Goal: Task Accomplishment & Management: Use online tool/utility

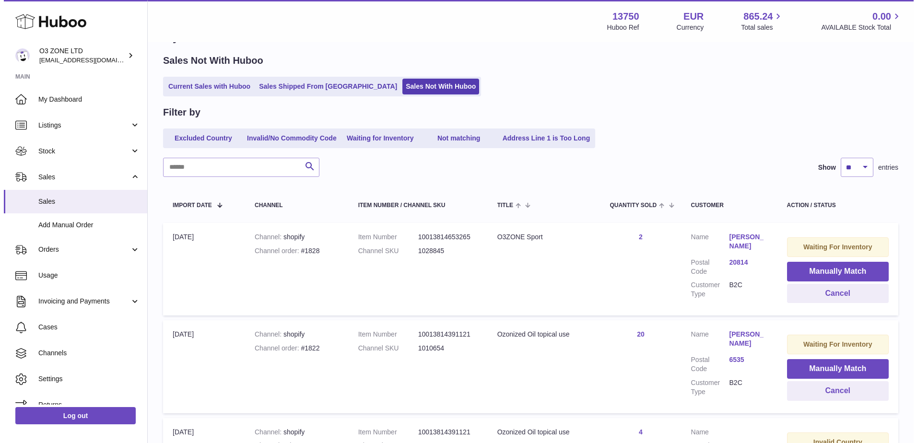
scroll to position [48, 0]
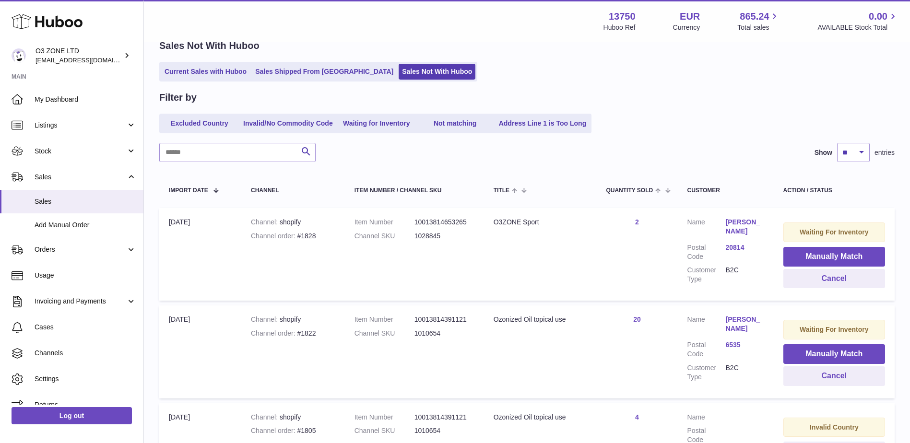
click at [748, 317] on link "Olaf Kuhnke" at bounding box center [745, 324] width 38 height 18
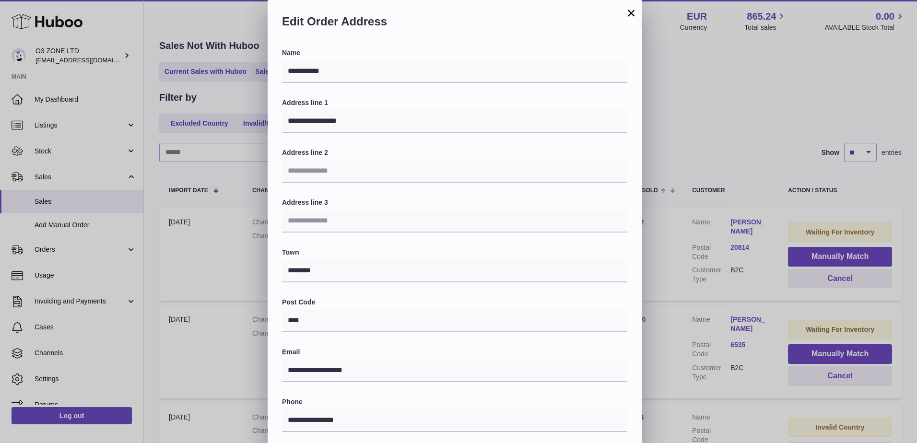
scroll to position [0, 0]
click at [627, 9] on button "×" at bounding box center [632, 14] width 12 height 12
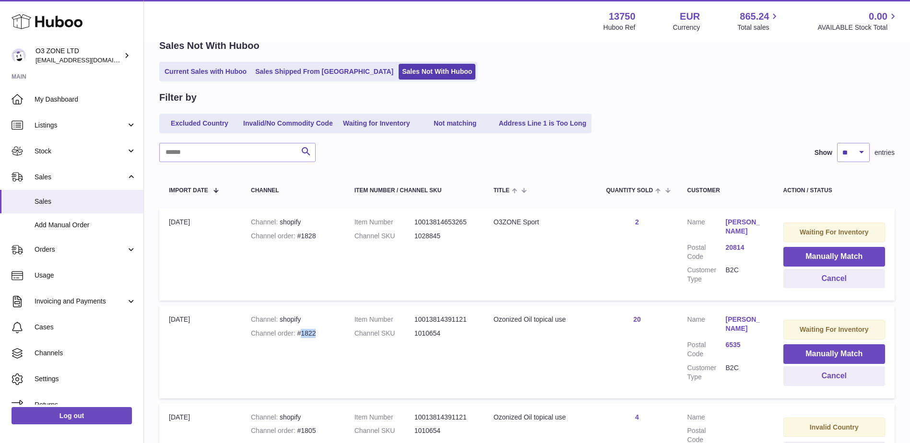
drag, startPoint x: 317, startPoint y: 331, endPoint x: 301, endPoint y: 333, distance: 16.4
click at [301, 333] on div "Channel order #1822" at bounding box center [293, 333] width 84 height 9
drag, startPoint x: 301, startPoint y: 333, endPoint x: 360, endPoint y: 367, distance: 68.5
click at [360, 367] on td "Item Number 10013814391121 Channel SKU 1010654" at bounding box center [414, 352] width 139 height 93
click at [845, 353] on button "Manually Match" at bounding box center [834, 354] width 102 height 20
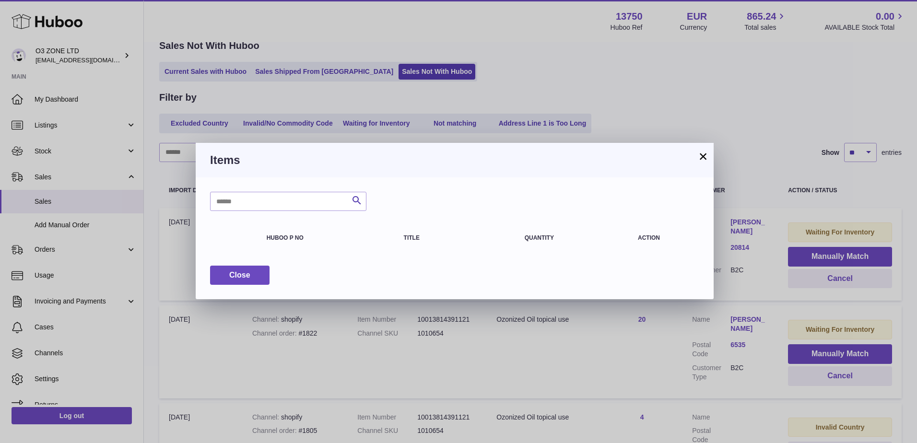
click at [703, 154] on button "×" at bounding box center [704, 157] width 12 height 12
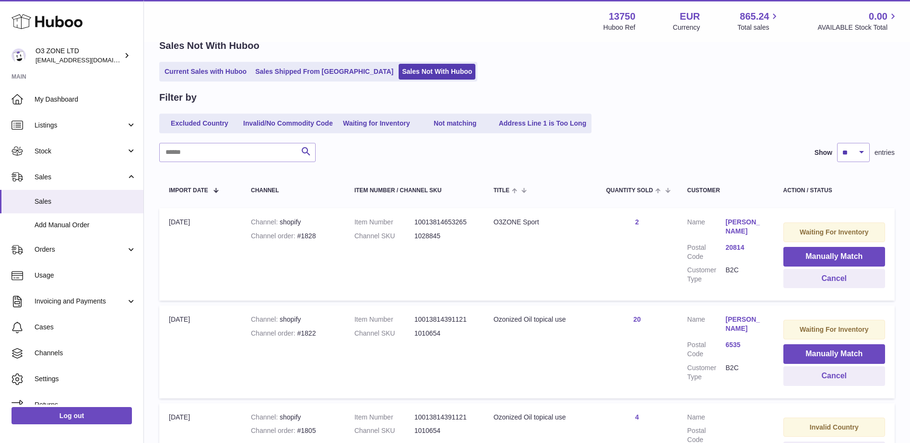
click at [732, 344] on link "6535" at bounding box center [745, 345] width 38 height 9
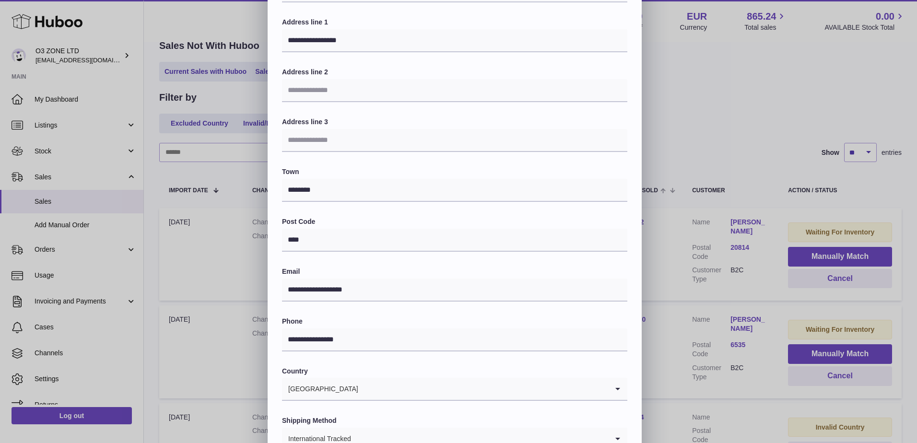
scroll to position [133, 0]
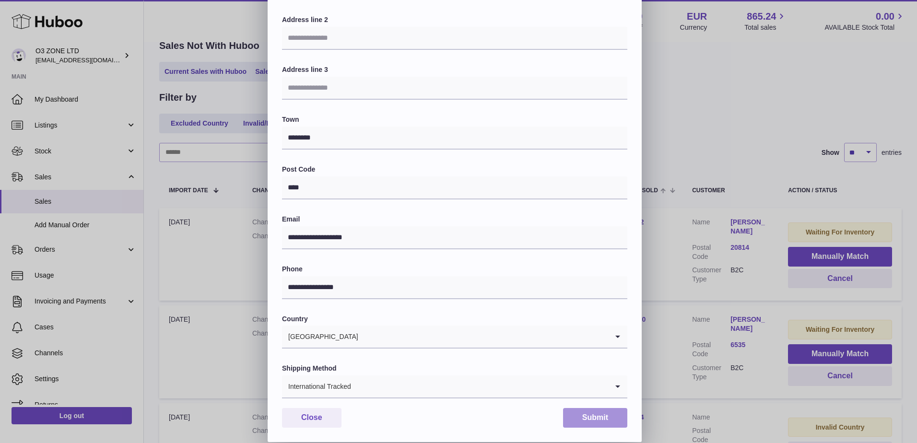
click at [590, 417] on button "Submit" at bounding box center [595, 418] width 64 height 20
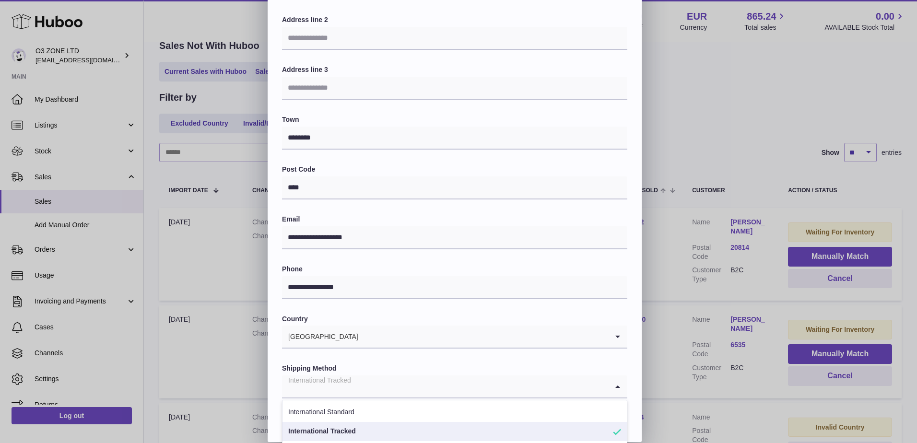
click at [372, 388] on input "Search for option" at bounding box center [445, 387] width 326 height 22
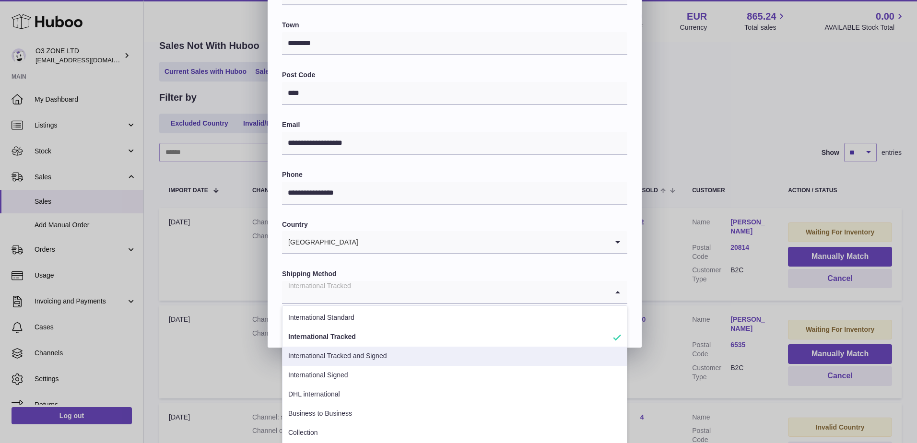
scroll to position [229, 0]
click at [362, 359] on li "International Tracked and Signed" at bounding box center [455, 354] width 344 height 19
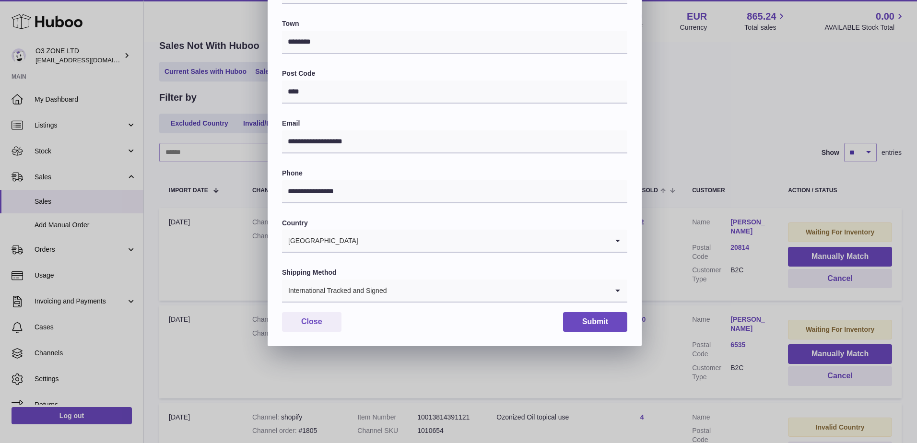
scroll to position [133, 0]
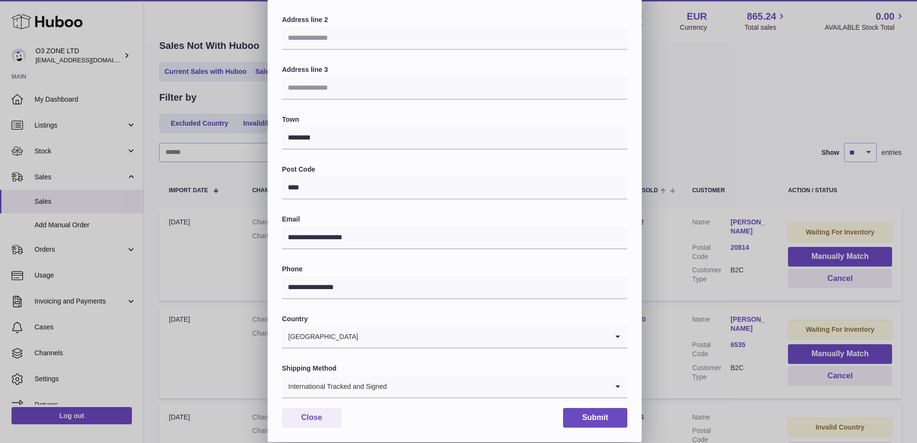
click at [367, 379] on div "International Tracked and Signed" at bounding box center [445, 387] width 326 height 22
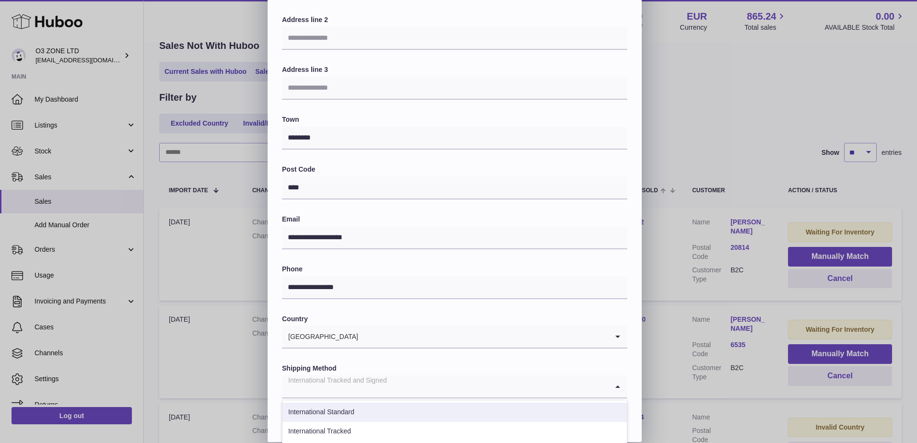
click at [366, 414] on li "International Standard" at bounding box center [455, 412] width 344 height 19
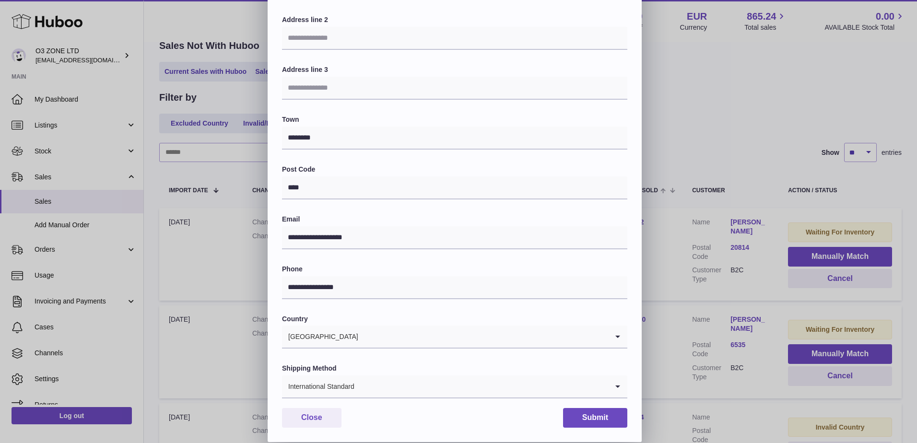
click at [381, 387] on input "Search for option" at bounding box center [481, 387] width 253 height 22
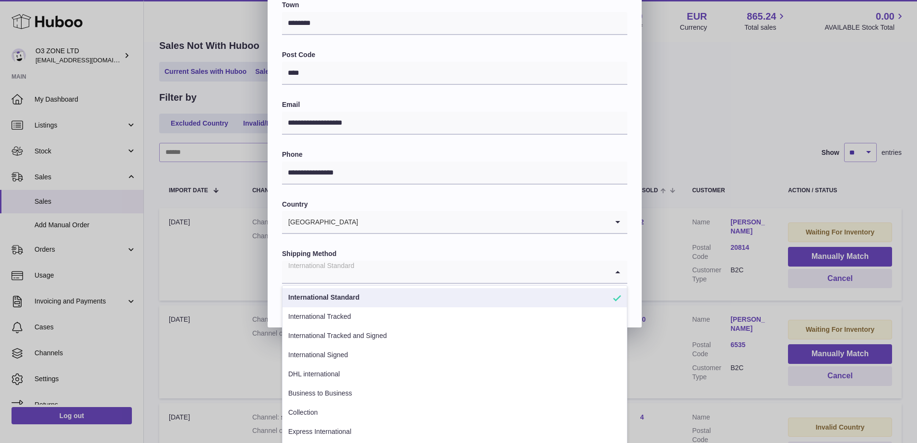
scroll to position [258, 0]
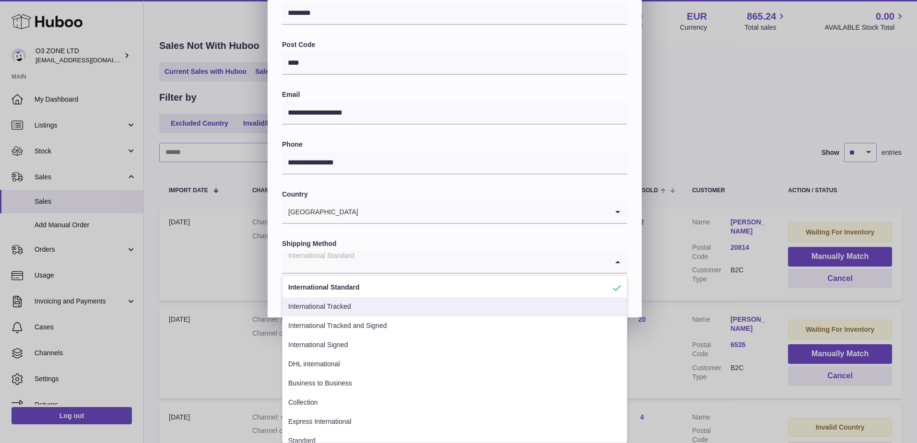
drag, startPoint x: 316, startPoint y: 309, endPoint x: 448, endPoint y: 308, distance: 132.4
click at [317, 309] on li "International Tracked" at bounding box center [455, 306] width 344 height 19
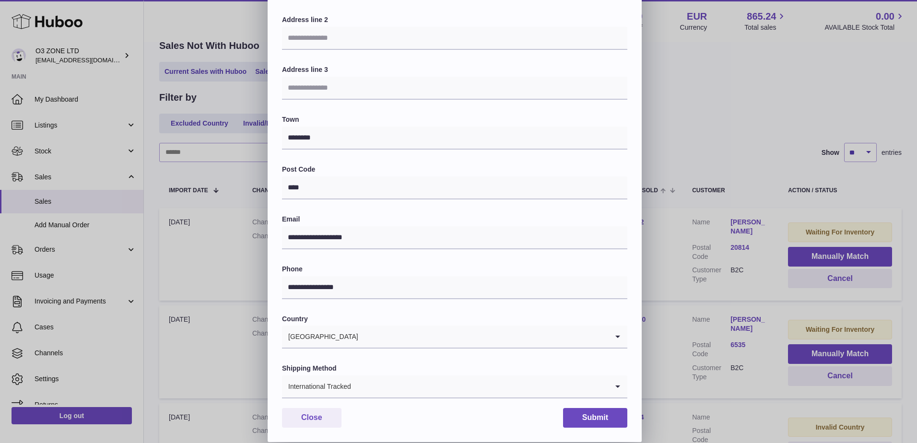
scroll to position [133, 0]
click at [593, 416] on button "Submit" at bounding box center [595, 418] width 64 height 20
click at [616, 418] on button "Submit" at bounding box center [595, 418] width 64 height 20
click at [316, 422] on button "Close" at bounding box center [311, 418] width 59 height 20
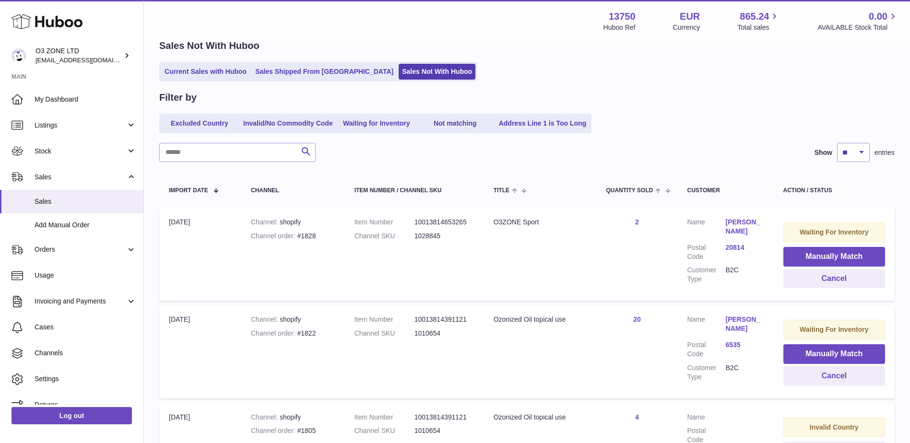
scroll to position [0, 0]
click at [851, 355] on button "Manually Match" at bounding box center [834, 354] width 102 height 20
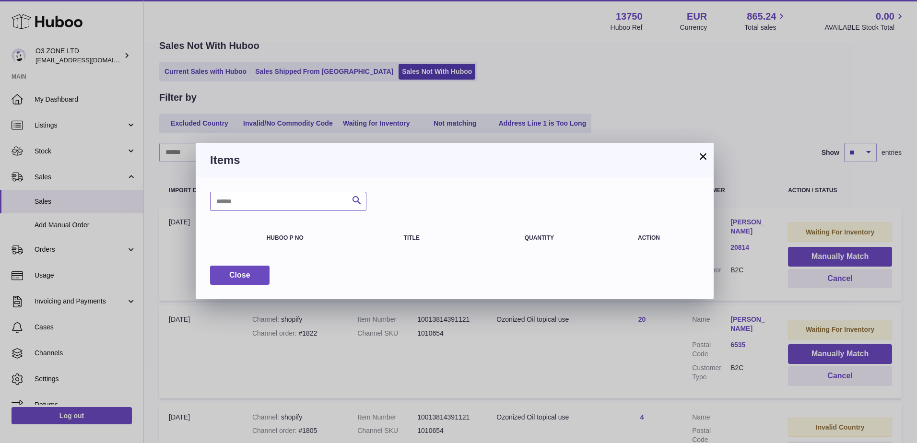
click at [275, 204] on input "text" at bounding box center [288, 201] width 156 height 19
type input "***"
click at [358, 205] on icon "submit" at bounding box center [357, 201] width 12 height 12
drag, startPoint x: 282, startPoint y: 201, endPoint x: 169, endPoint y: 213, distance: 113.9
click at [169, 213] on div "× Items *** Search Huboo P no Title Quantity Action Close" at bounding box center [458, 221] width 917 height 443
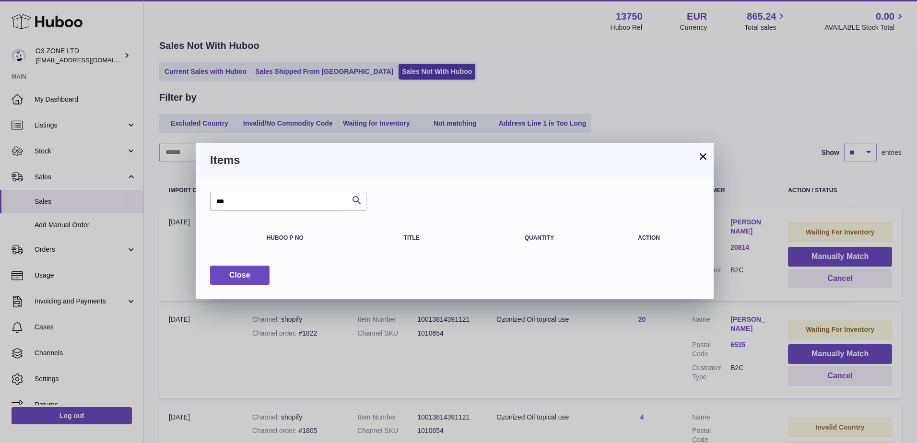
click at [705, 153] on button "×" at bounding box center [704, 157] width 12 height 12
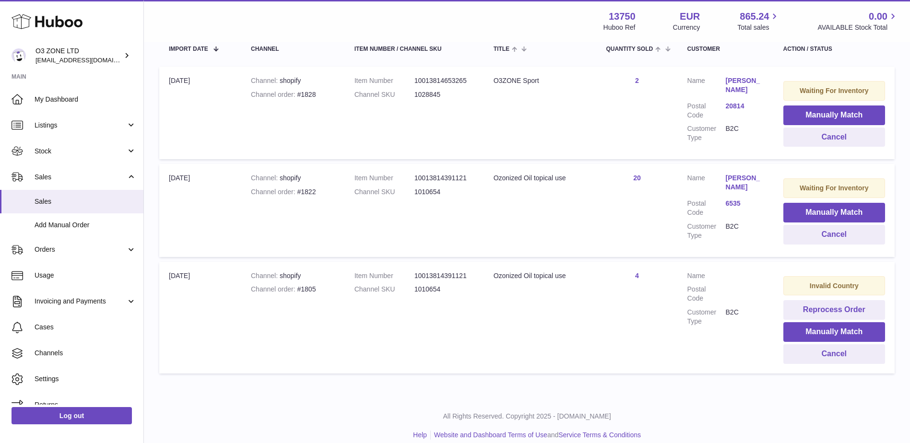
scroll to position [192, 0]
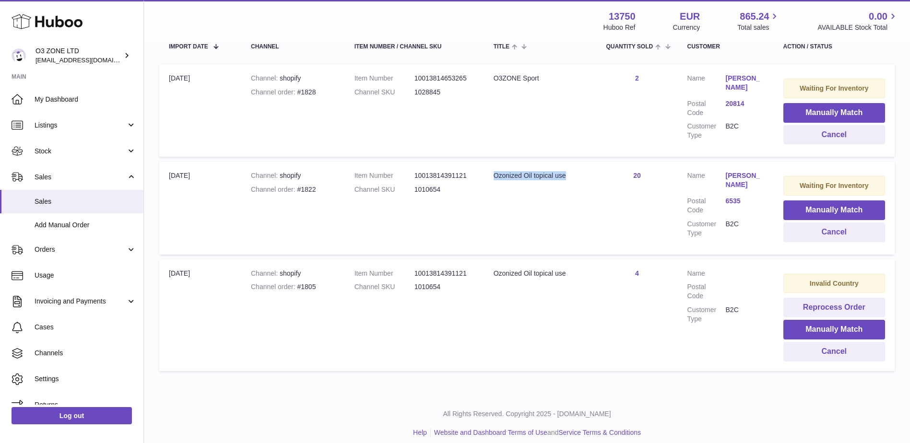
drag, startPoint x: 573, startPoint y: 180, endPoint x: 491, endPoint y: 184, distance: 82.1
click at [491, 184] on td "Title Ozonized Oil topical use" at bounding box center [540, 208] width 113 height 93
copy div "Ozonized Oil topical use"
click at [820, 207] on button "Manually Match" at bounding box center [834, 211] width 102 height 20
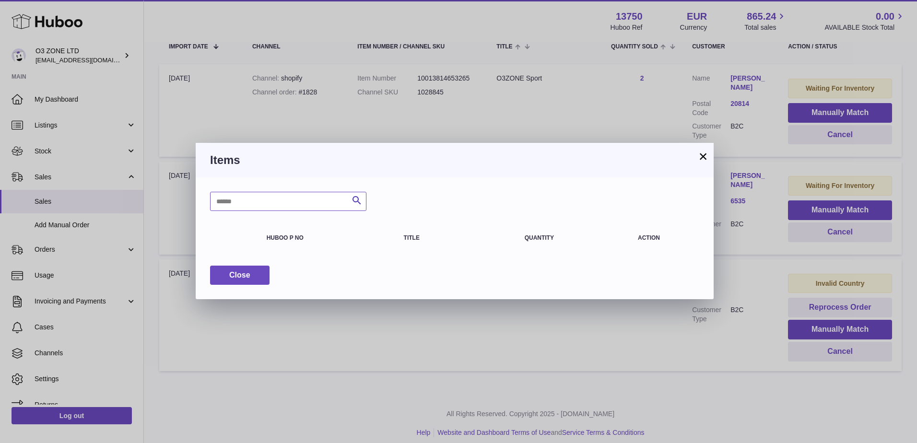
click at [256, 203] on input "text" at bounding box center [288, 201] width 156 height 19
paste input "**********"
click at [358, 201] on icon "submit" at bounding box center [357, 201] width 12 height 12
drag, startPoint x: 255, startPoint y: 200, endPoint x: 336, endPoint y: 200, distance: 81.1
click at [336, 200] on input "**********" at bounding box center [288, 201] width 156 height 19
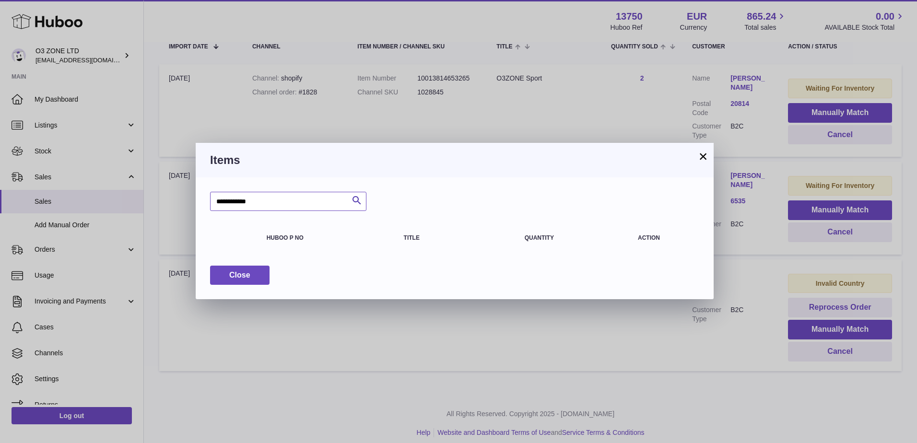
type input "**********"
click at [706, 154] on button "×" at bounding box center [704, 157] width 12 height 12
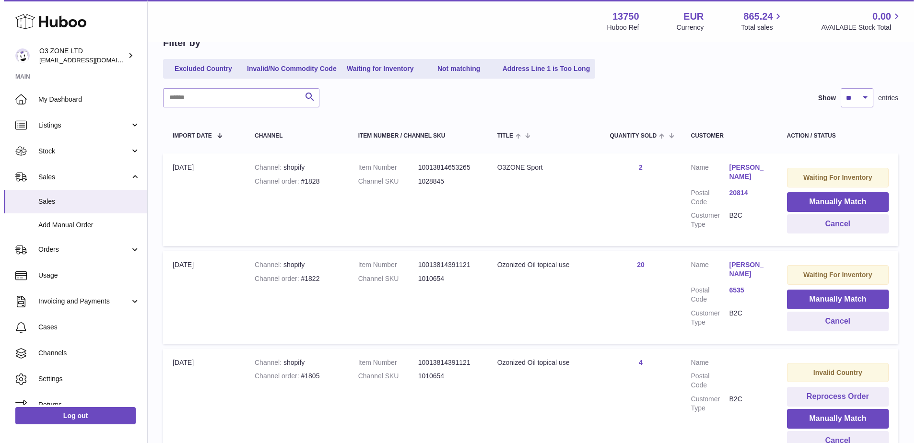
scroll to position [96, 0]
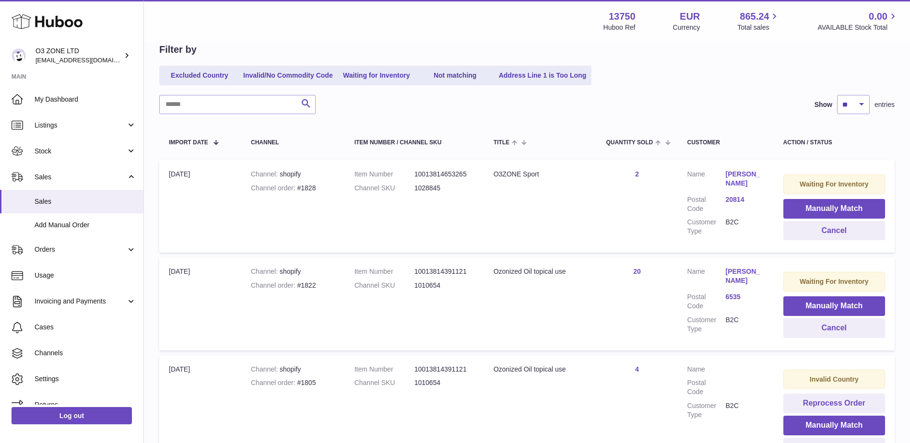
click at [732, 293] on link "6535" at bounding box center [745, 297] width 38 height 9
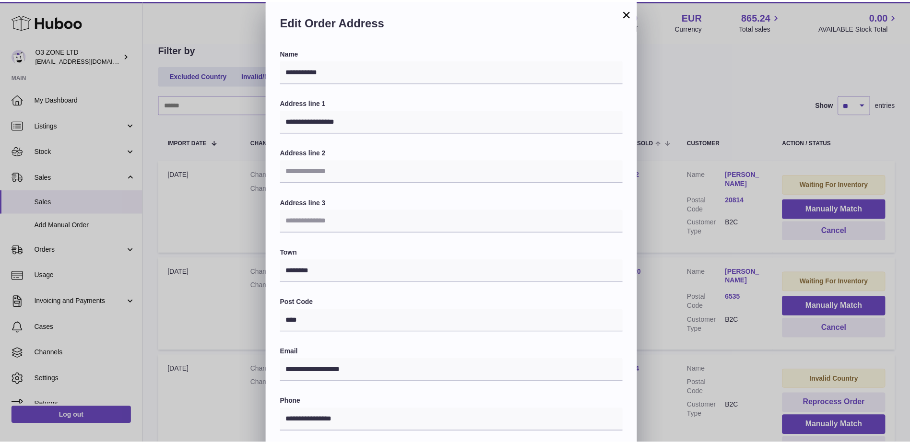
scroll to position [0, 0]
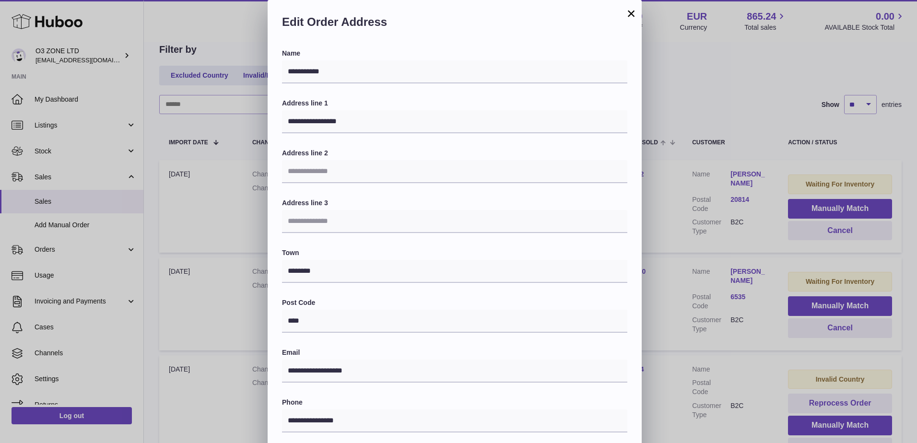
click at [630, 15] on button "×" at bounding box center [632, 14] width 12 height 12
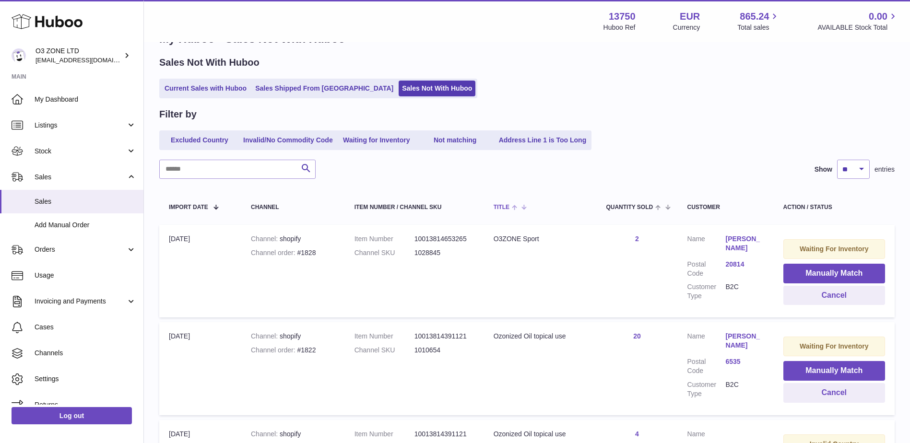
scroll to position [48, 0]
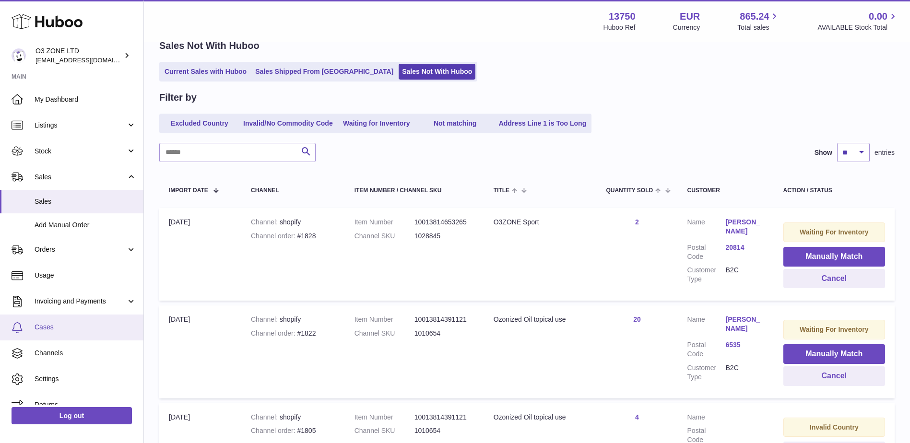
click at [65, 330] on span "Cases" at bounding box center [86, 327] width 102 height 9
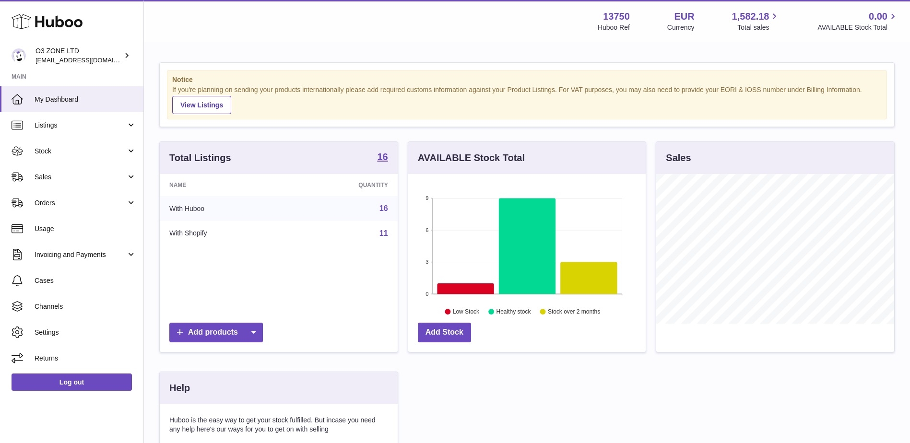
scroll to position [150, 237]
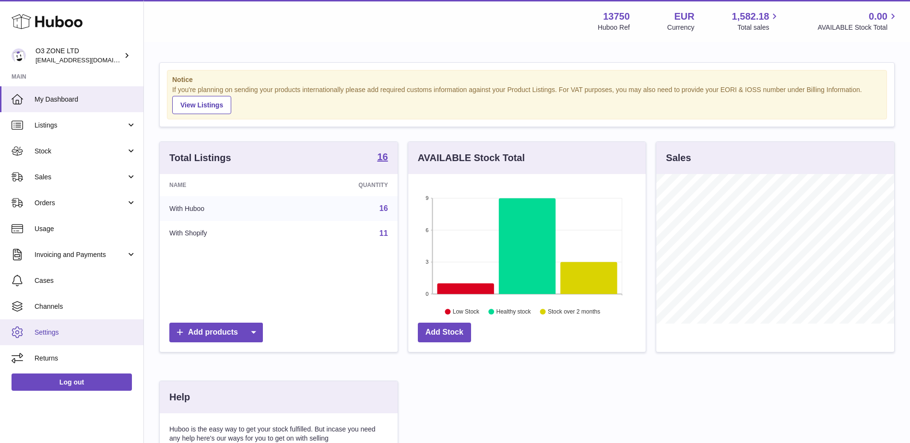
drag, startPoint x: 36, startPoint y: 279, endPoint x: 93, endPoint y: 331, distance: 76.7
click at [36, 279] on span "Cases" at bounding box center [86, 280] width 102 height 9
